Goal: Information Seeking & Learning: Learn about a topic

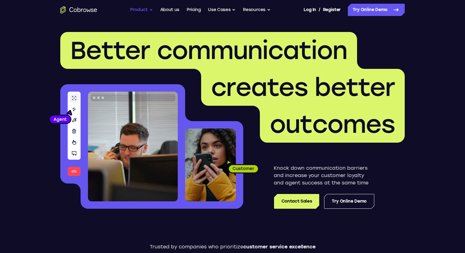
click at [149, 9] on button "Product" at bounding box center [141, 10] width 23 height 12
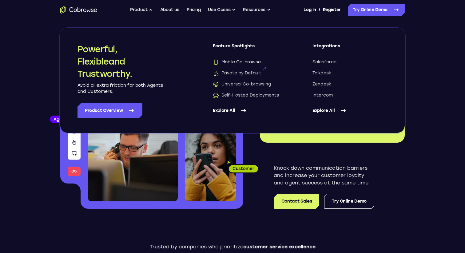
click at [229, 64] on span "Mobile Co-browse" at bounding box center [237, 62] width 48 height 6
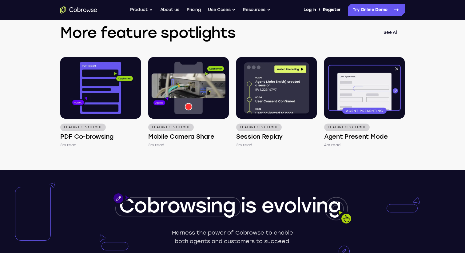
scroll to position [810, 0]
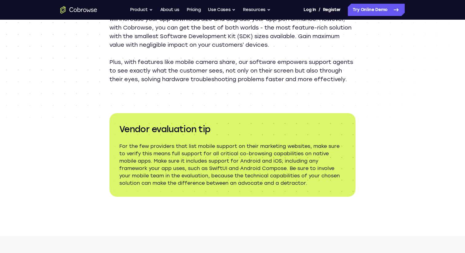
click at [216, 177] on p "For the few providers that list mobile support on their marketing websites, mak…" at bounding box center [232, 165] width 226 height 44
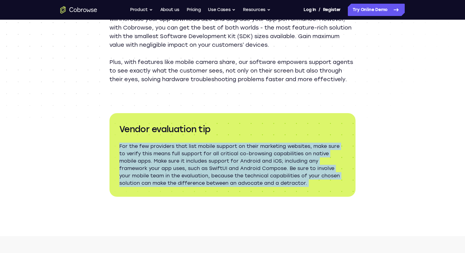
click at [216, 177] on p "For the few providers that list mobile support on their marketing websites, mak…" at bounding box center [232, 165] width 226 height 44
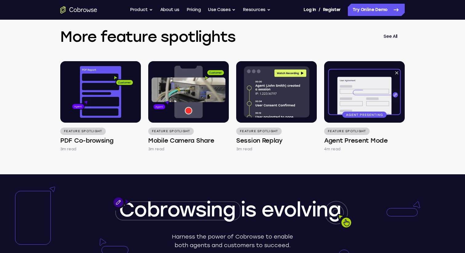
scroll to position [1042, 0]
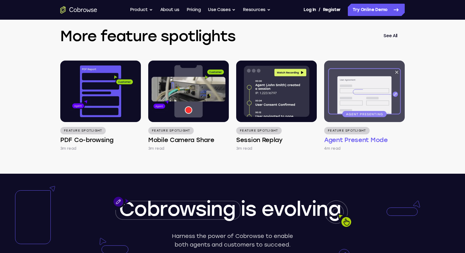
click at [360, 98] on img at bounding box center [364, 92] width 81 height 62
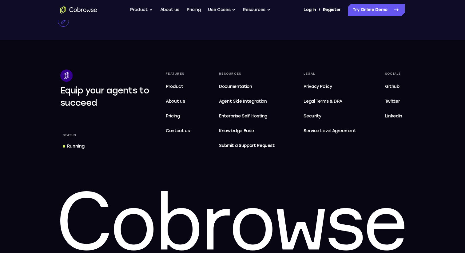
scroll to position [1468, 0]
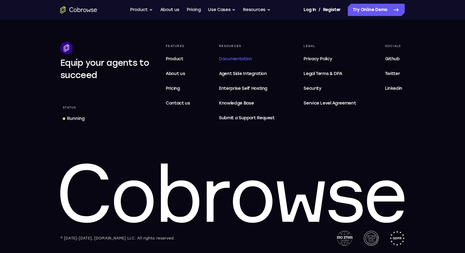
click at [245, 60] on span "Documentation" at bounding box center [235, 58] width 33 height 5
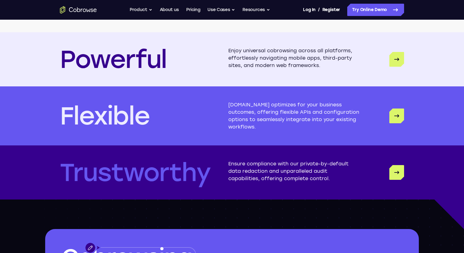
scroll to position [1463, 0]
